Goal: Task Accomplishment & Management: Manage account settings

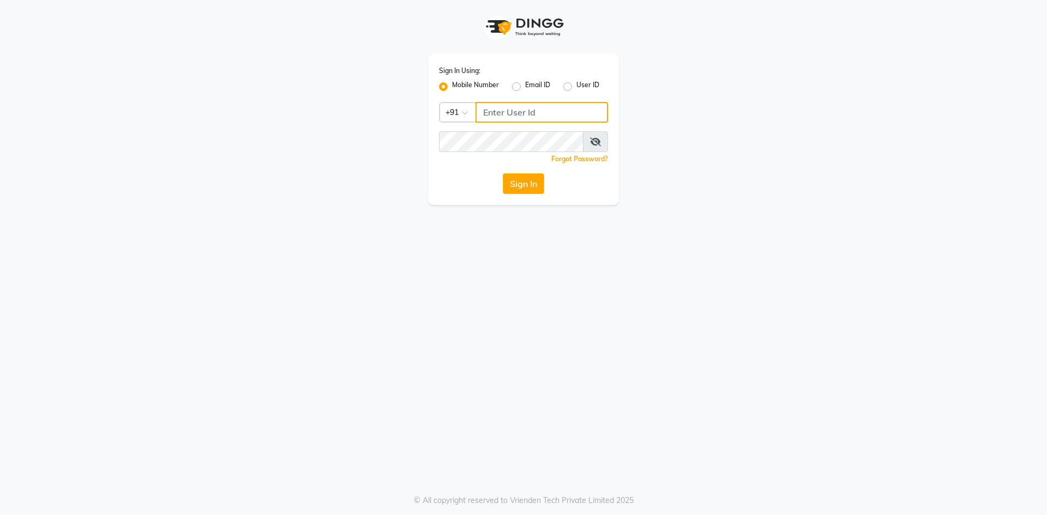
click at [494, 112] on input "Username" at bounding box center [542, 112] width 133 height 21
type input "7989113914"
click at [511, 185] on button "Sign In" at bounding box center [523, 183] width 41 height 21
